Goal: Task Accomplishment & Management: Use online tool/utility

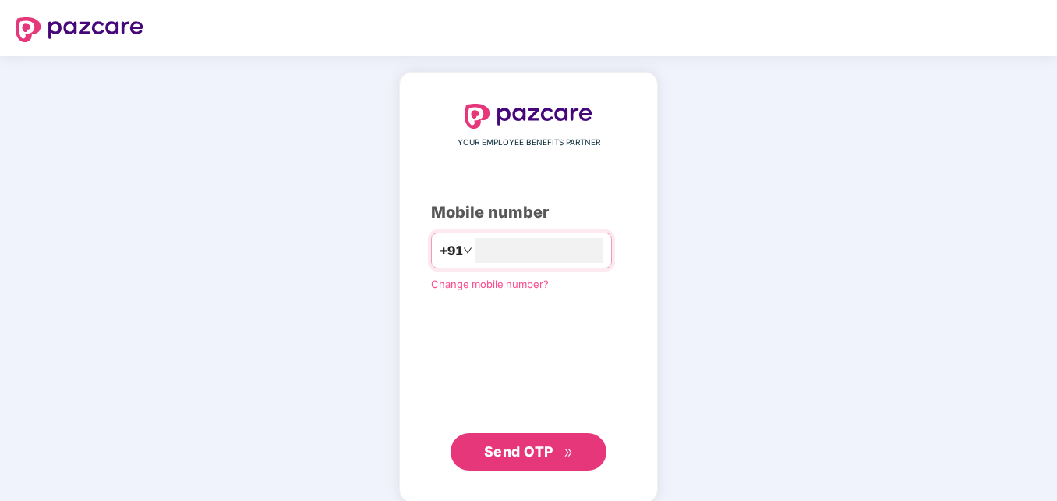
type input "**********"
click at [501, 455] on span "Send OTP" at bounding box center [518, 451] width 69 height 16
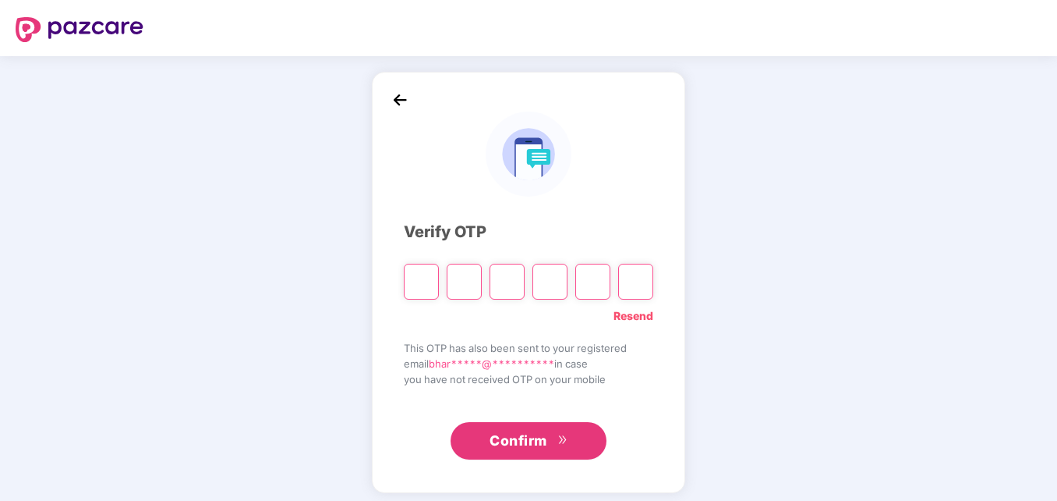
type input "*"
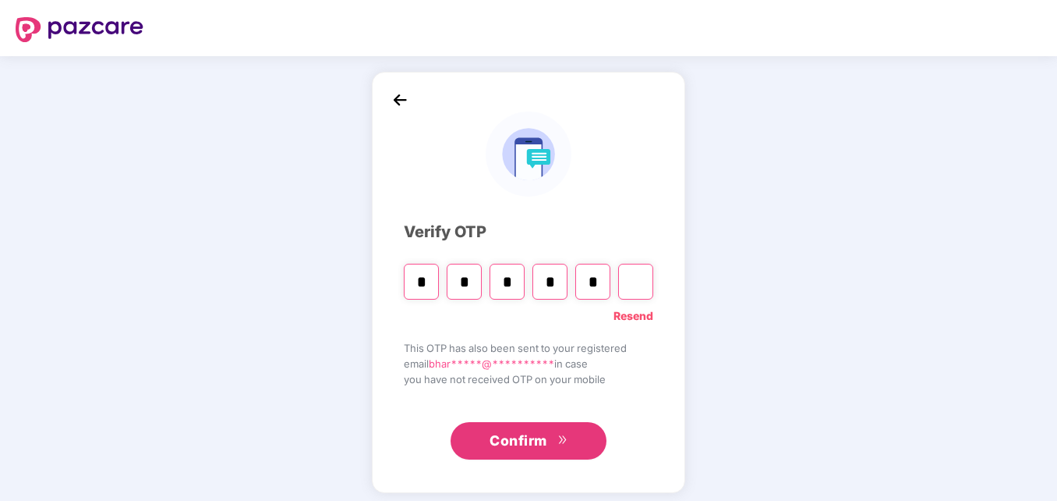
type input "*"
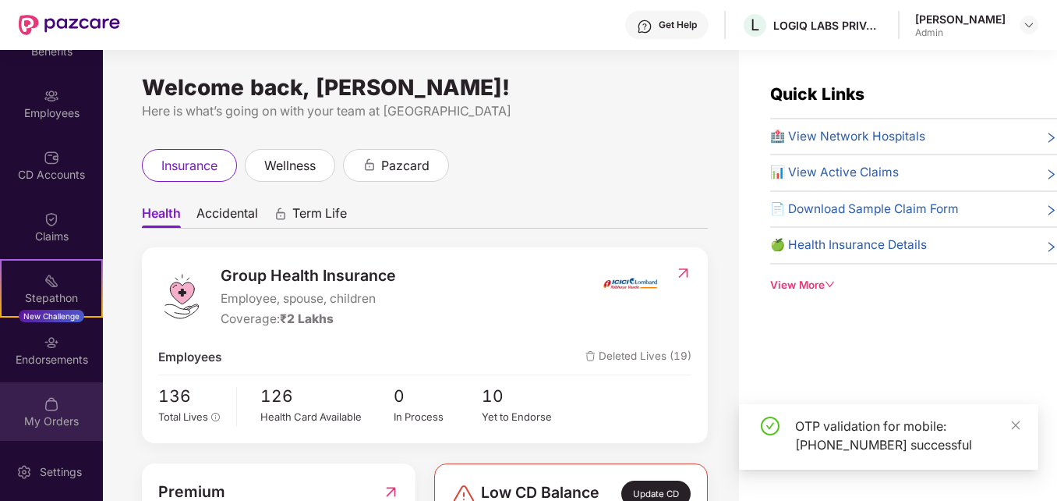
scroll to position [101, 0]
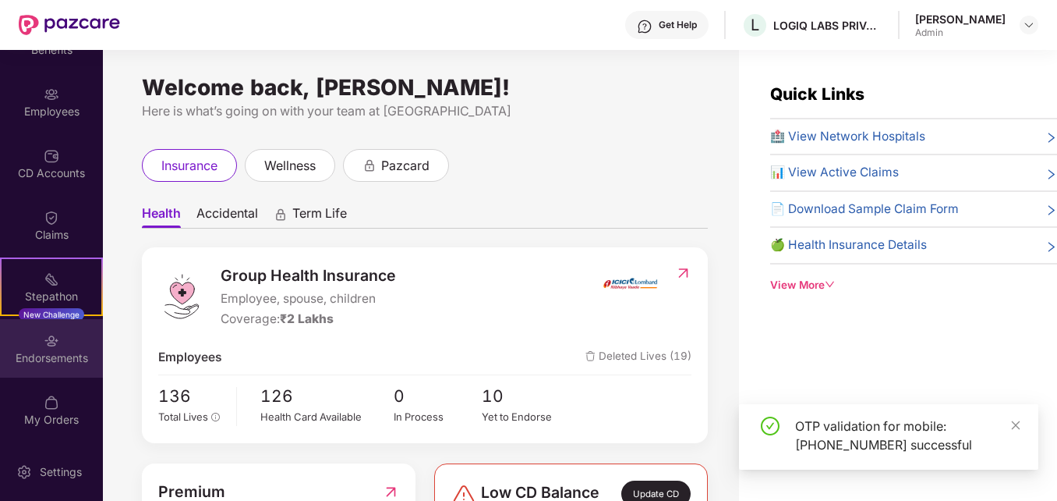
click at [48, 350] on div "Endorsements" at bounding box center [51, 358] width 103 height 16
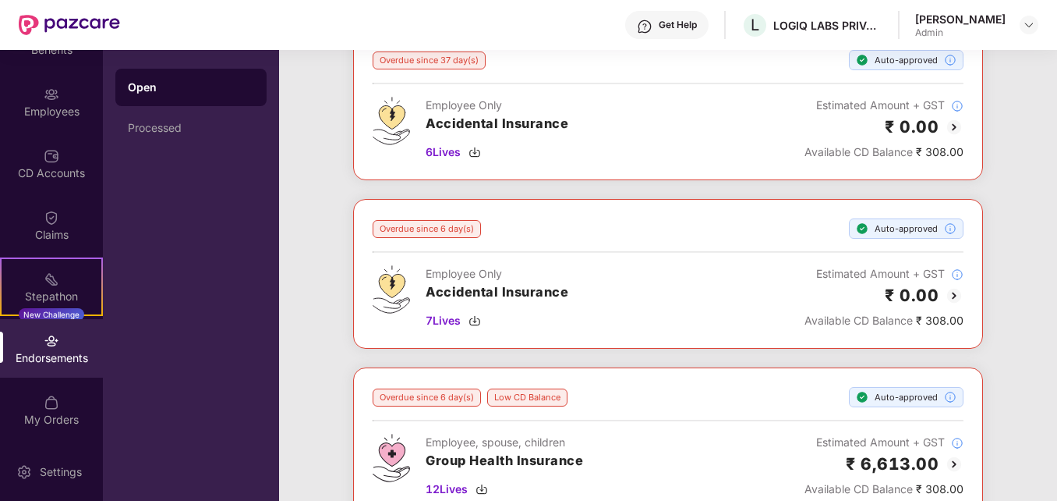
scroll to position [312, 0]
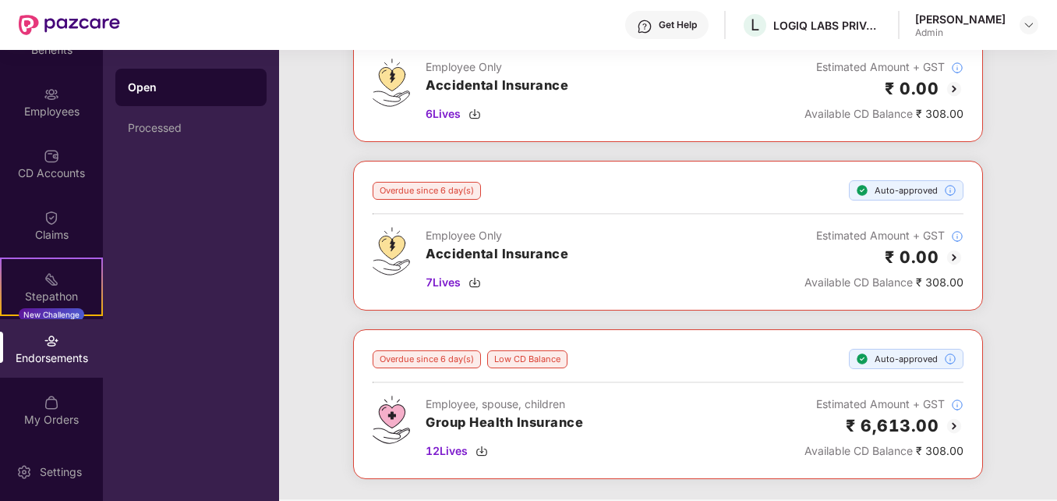
click at [952, 427] on img at bounding box center [954, 425] width 19 height 19
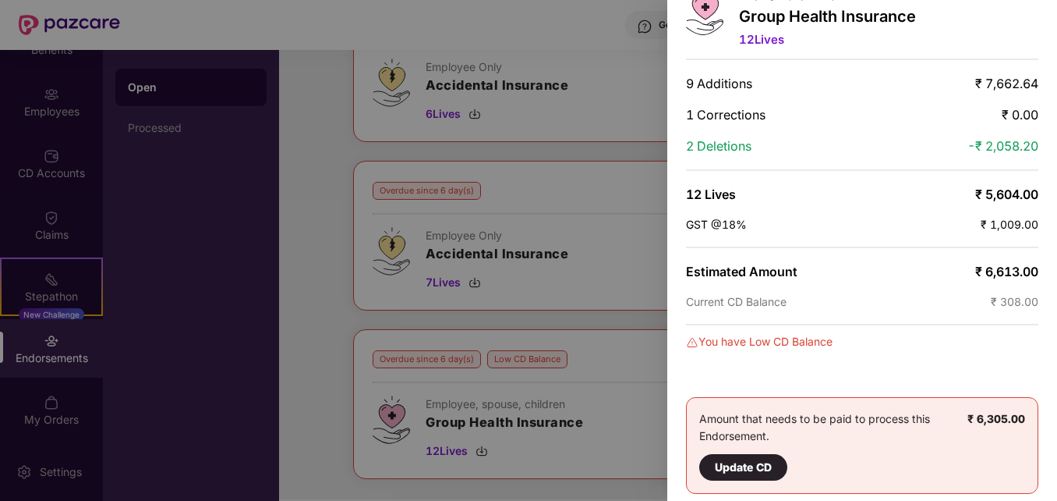
scroll to position [95, 0]
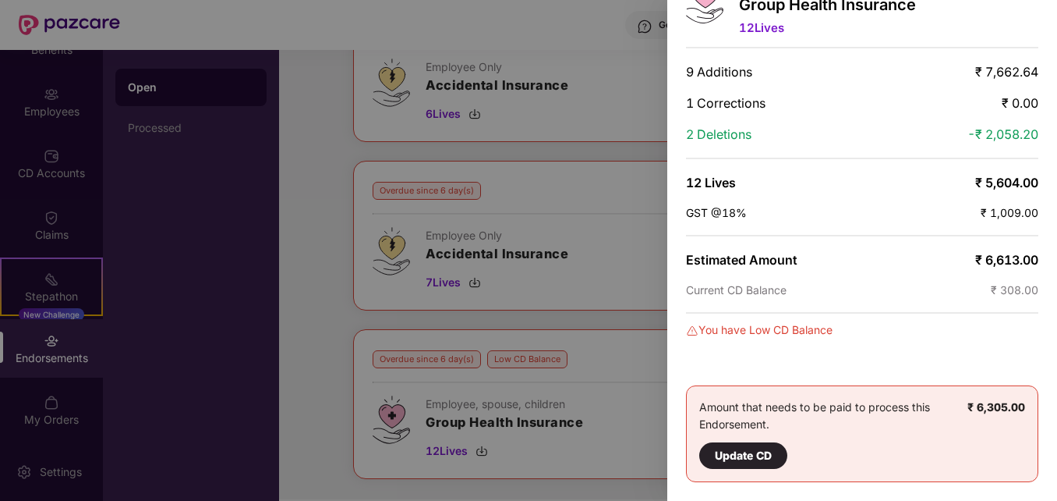
click at [525, 22] on div at bounding box center [528, 250] width 1057 height 501
